Goal: Task Accomplishment & Management: Manage account settings

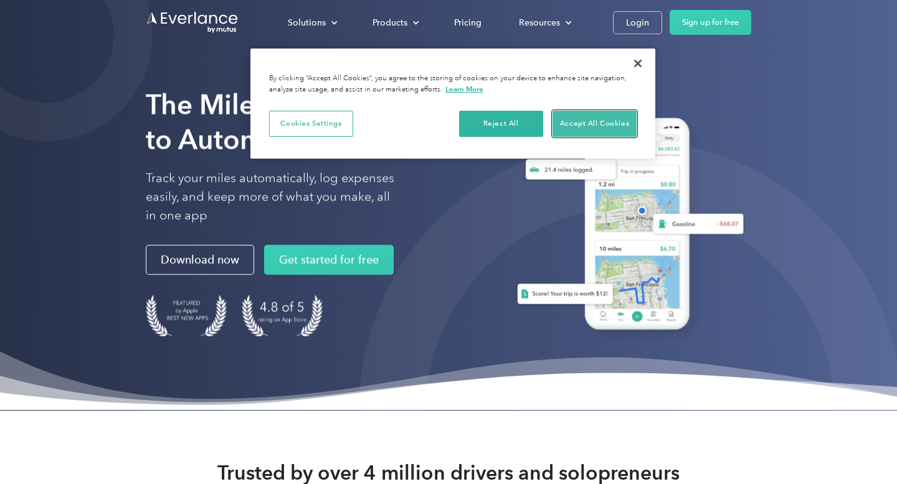
click at [590, 116] on button "Accept All Cookies" at bounding box center [594, 124] width 84 height 26
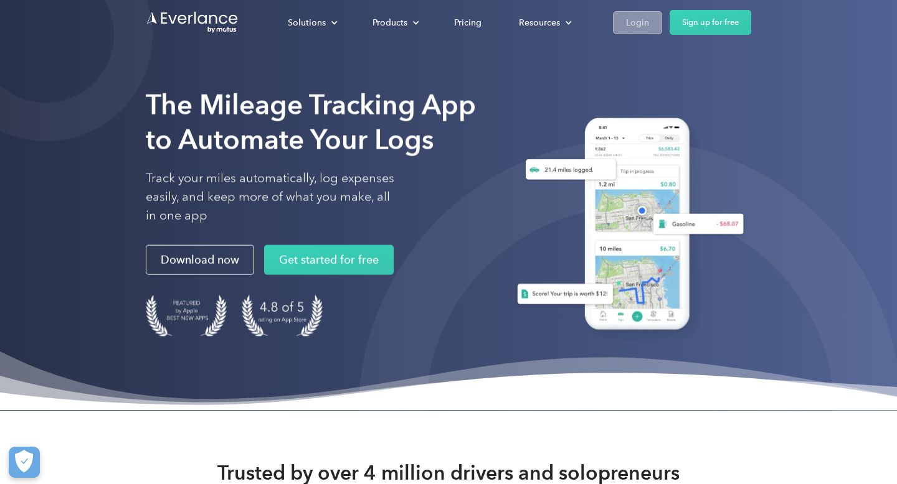
click at [624, 20] on link "Login" at bounding box center [637, 22] width 49 height 23
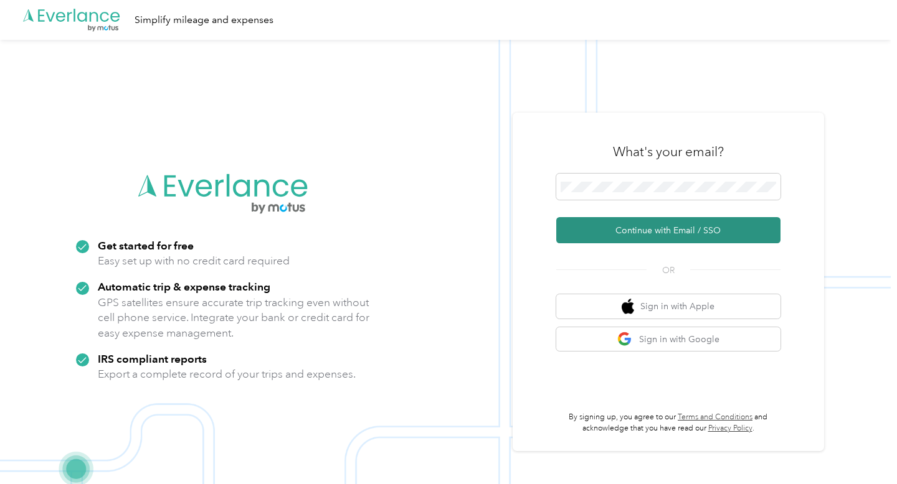
click at [647, 233] on button "Continue with Email / SSO" at bounding box center [668, 230] width 224 height 26
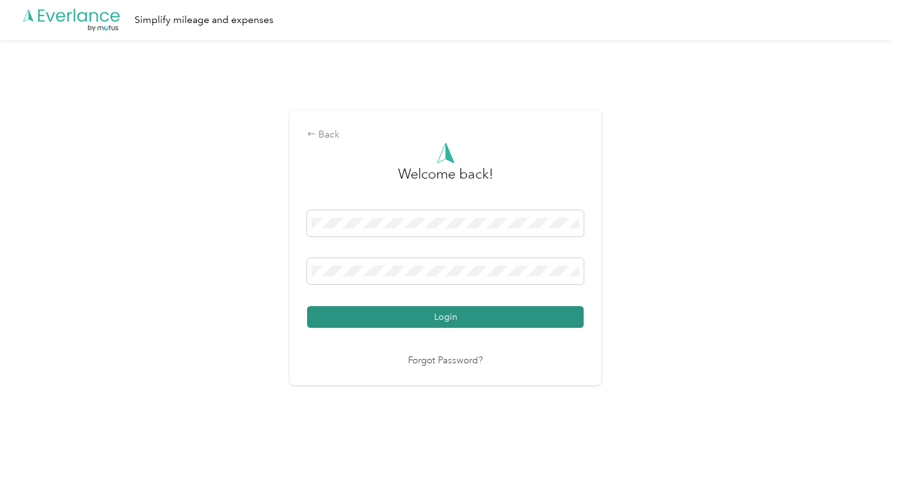
click at [467, 309] on button "Login" at bounding box center [445, 317] width 276 height 22
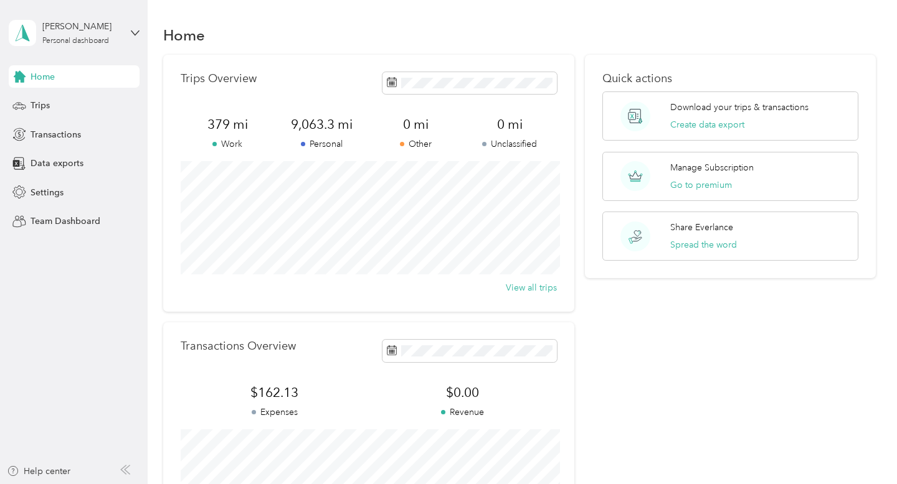
click at [63, 179] on div "Home Trips Transactions Data exports Settings Team Dashboard" at bounding box center [74, 149] width 131 height 168
click at [47, 196] on span "Settings" at bounding box center [47, 192] width 33 height 13
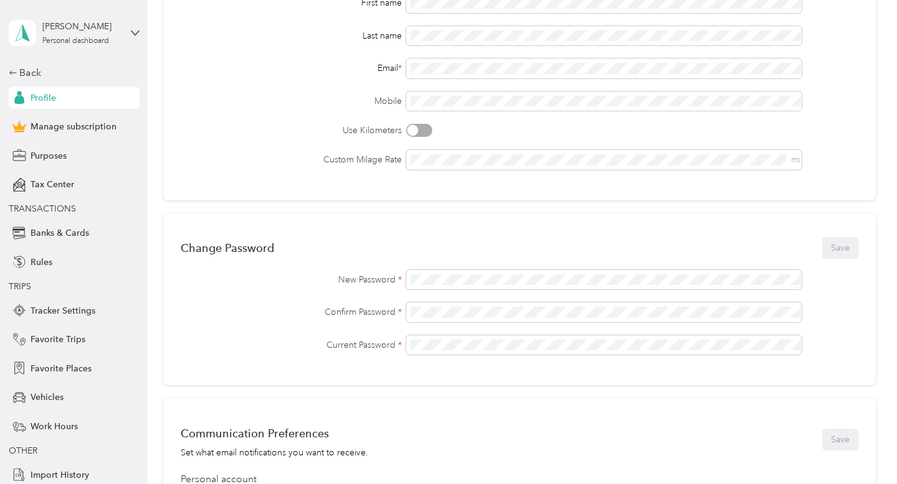
scroll to position [470, 0]
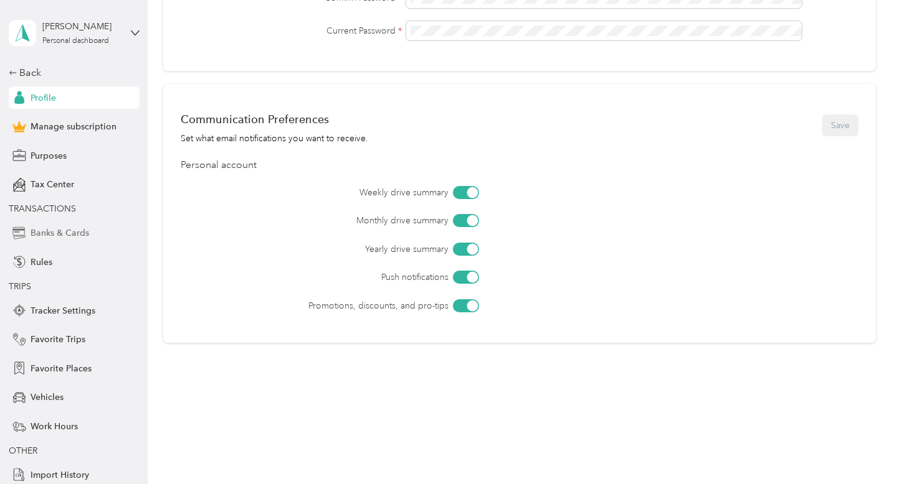
click at [69, 232] on span "Banks & Cards" at bounding box center [60, 233] width 59 height 13
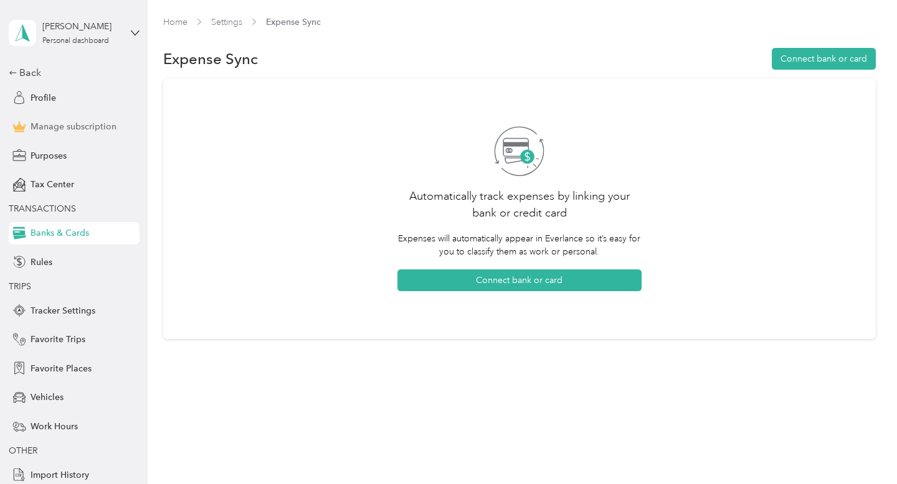
click at [65, 132] on span "Manage subscription" at bounding box center [74, 126] width 86 height 13
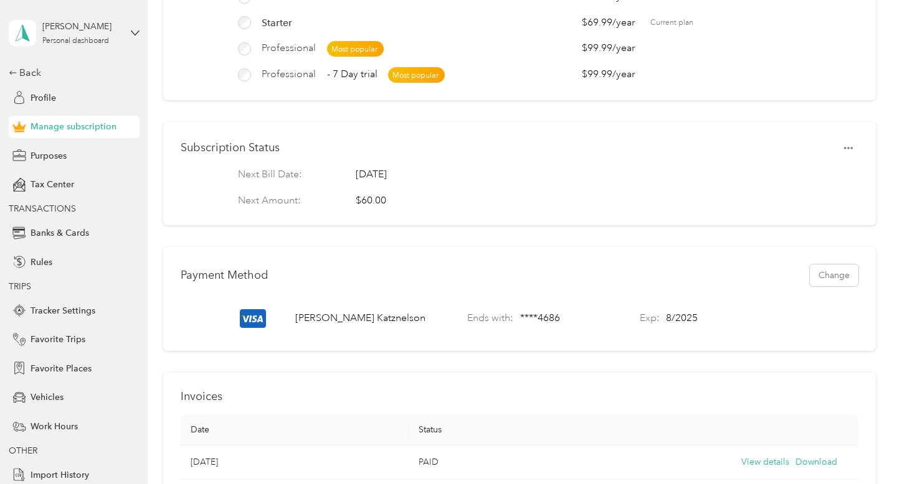
scroll to position [193, 0]
click at [850, 271] on button "Change" at bounding box center [834, 275] width 49 height 22
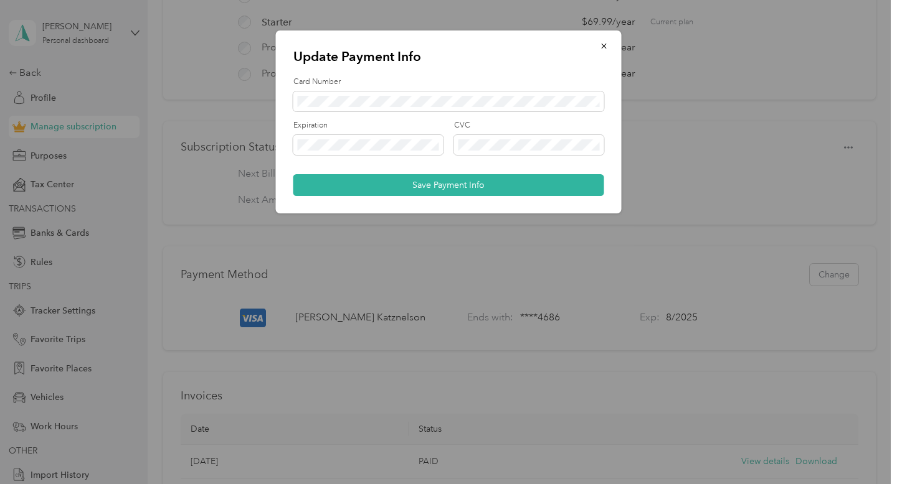
click at [466, 182] on button "Save Payment Info" at bounding box center [448, 185] width 311 height 22
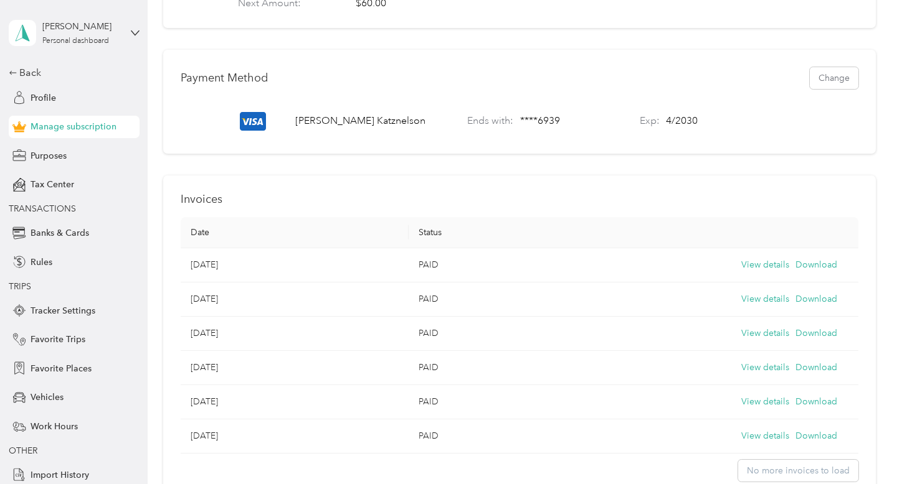
scroll to position [391, 0]
click at [783, 264] on button "View details" at bounding box center [765, 264] width 48 height 14
